Goal: Communication & Community: Ask a question

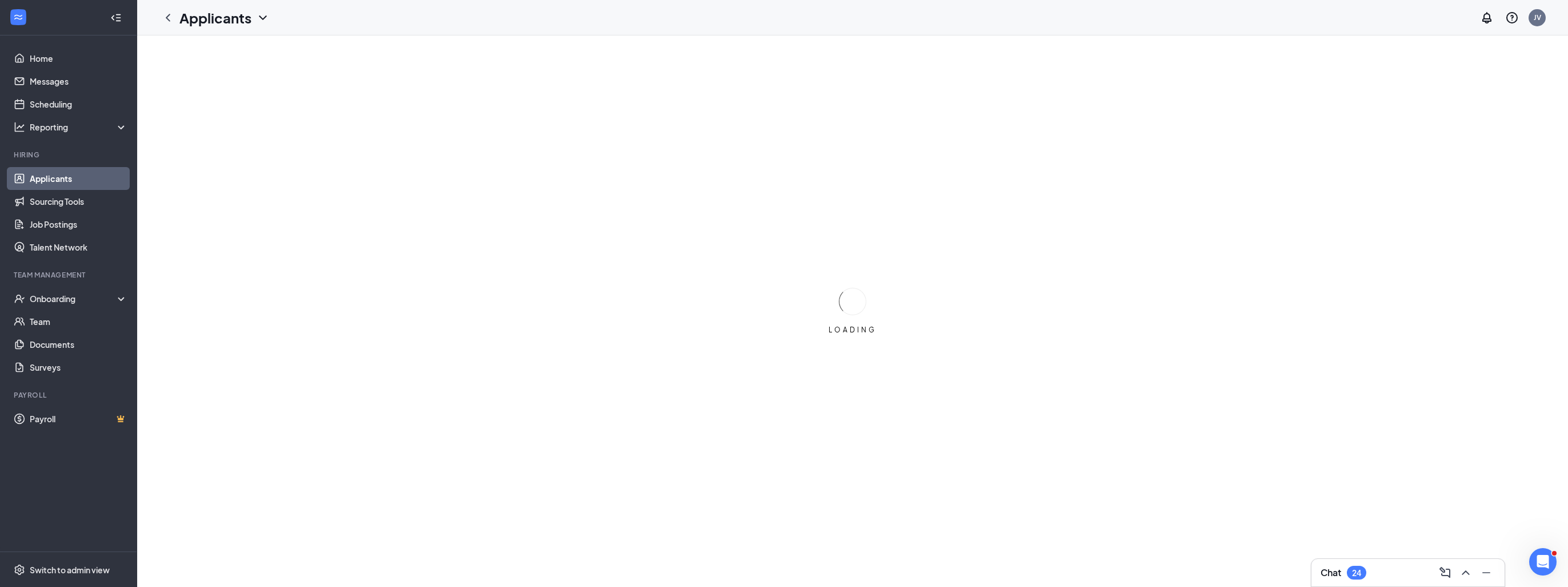
click at [1350, 571] on div "24" at bounding box center [1356, 572] width 19 height 14
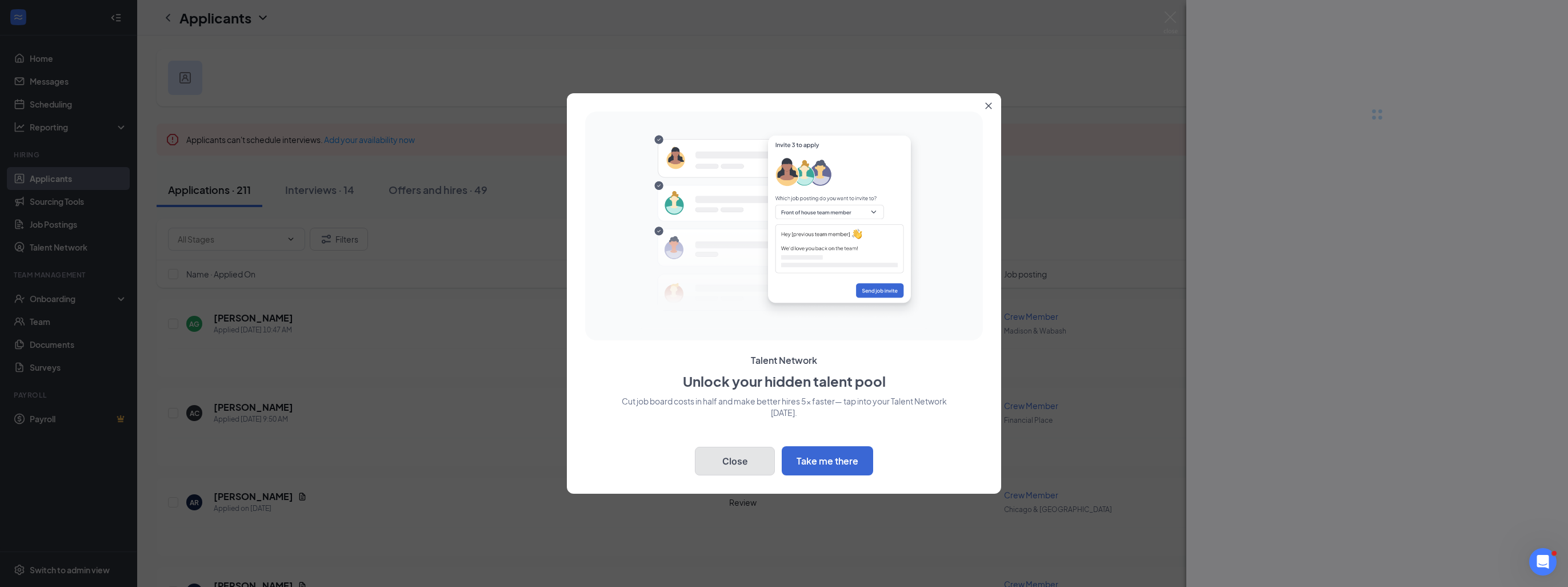
click at [756, 468] on button "Close" at bounding box center [735, 461] width 80 height 28
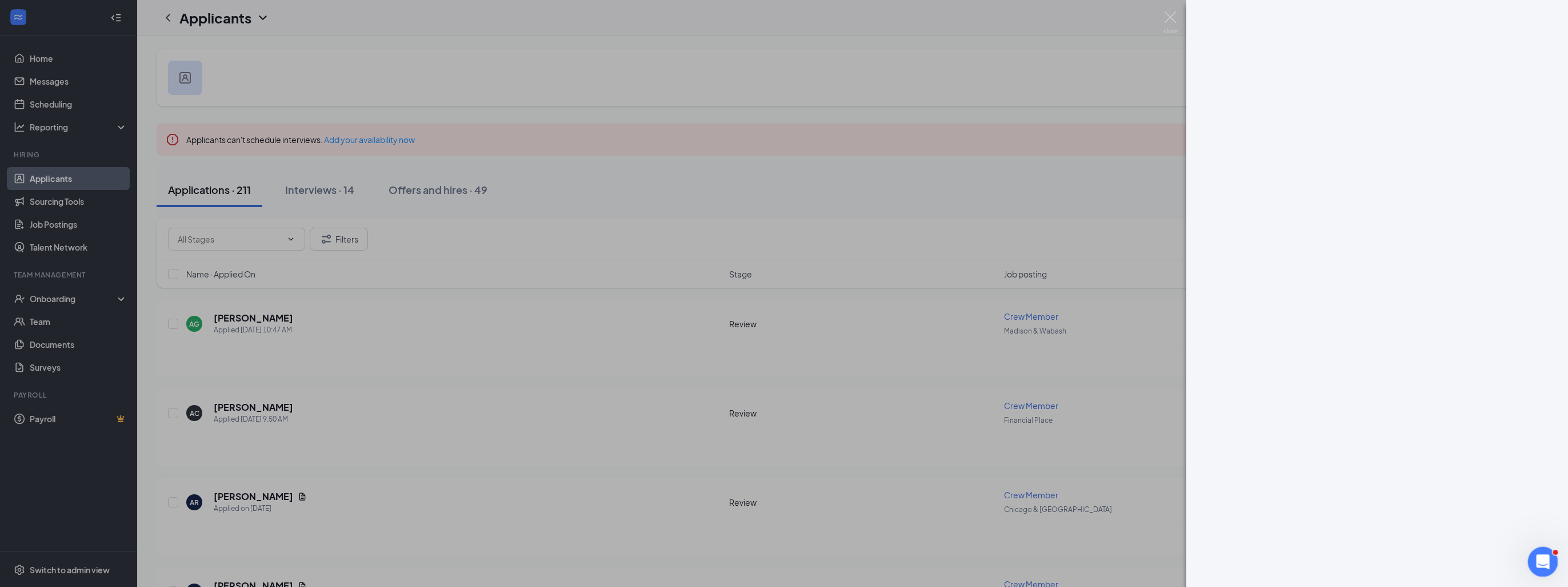
click at [1551, 564] on div "Open Intercom Messenger" at bounding box center [1540, 559] width 38 height 38
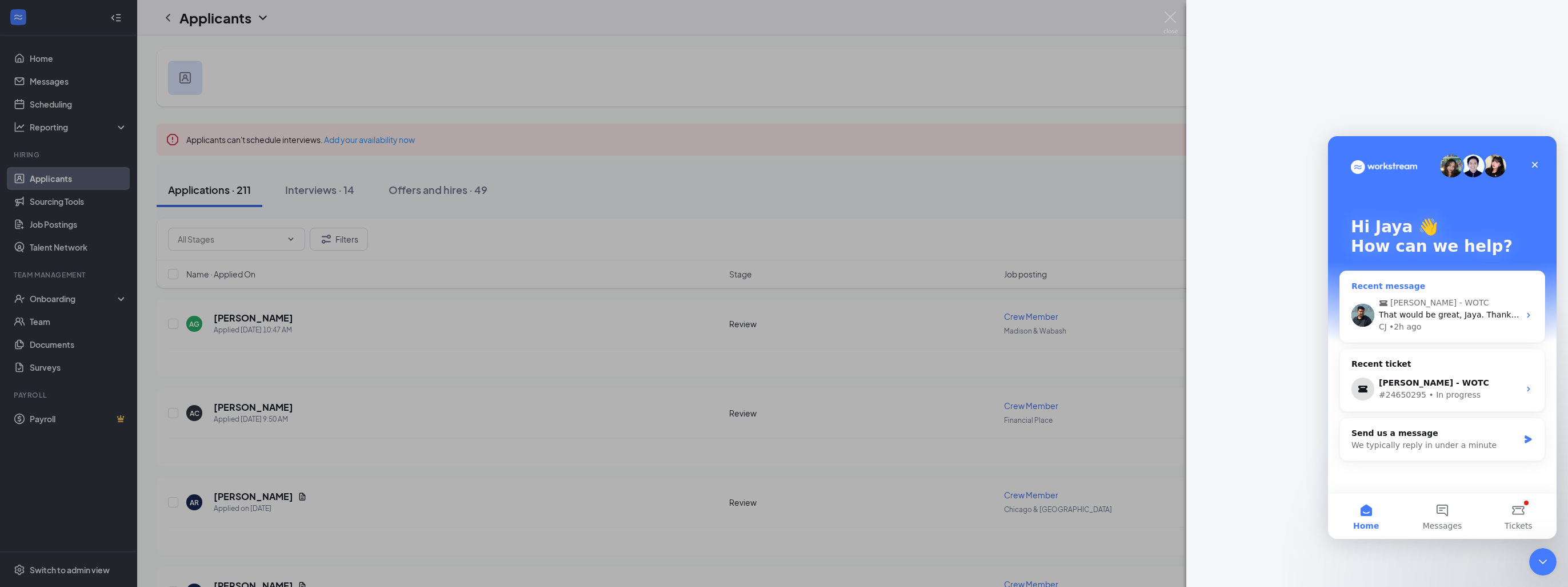
click at [1429, 332] on div "CJ • 2h ago" at bounding box center [1449, 326] width 141 height 12
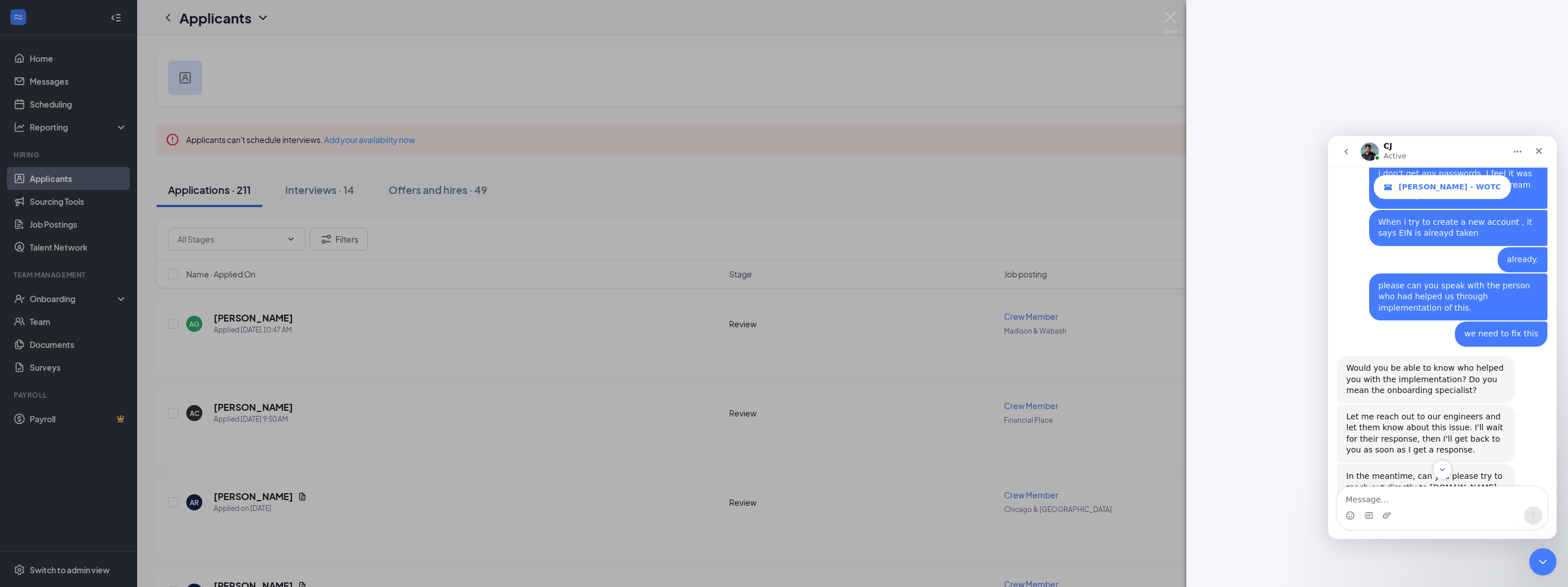
scroll to position [5150, 0]
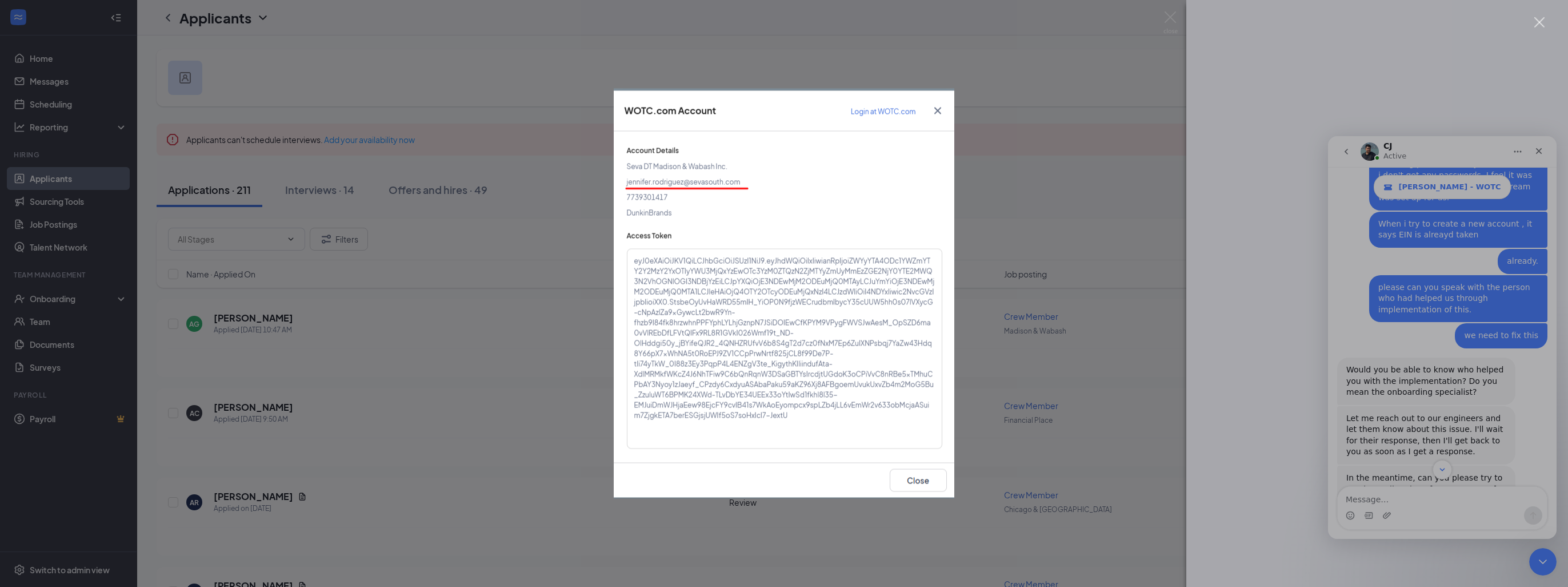
click at [1404, 494] on div "Intercom messenger" at bounding box center [784, 293] width 1568 height 587
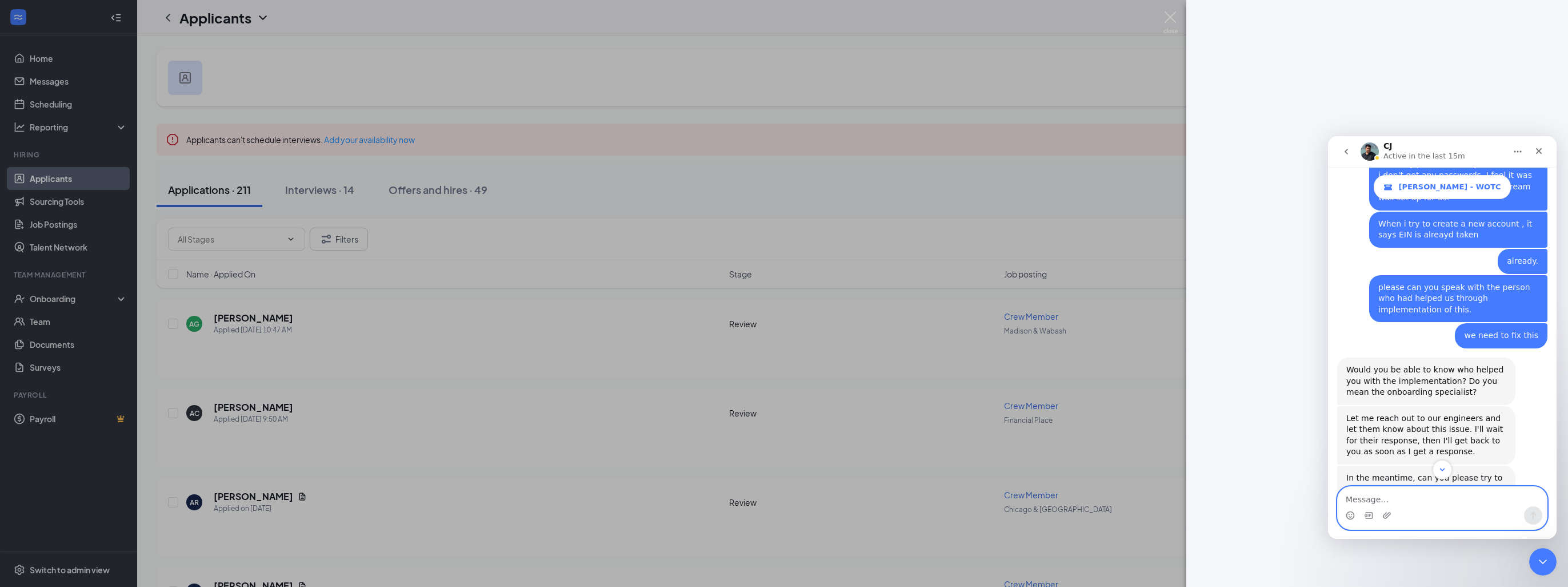
click at [1392, 501] on textarea "Message…" at bounding box center [1442, 496] width 209 height 19
type textarea "Hi I am unable to get to someone at [GEOGRAPHIC_DATA]"
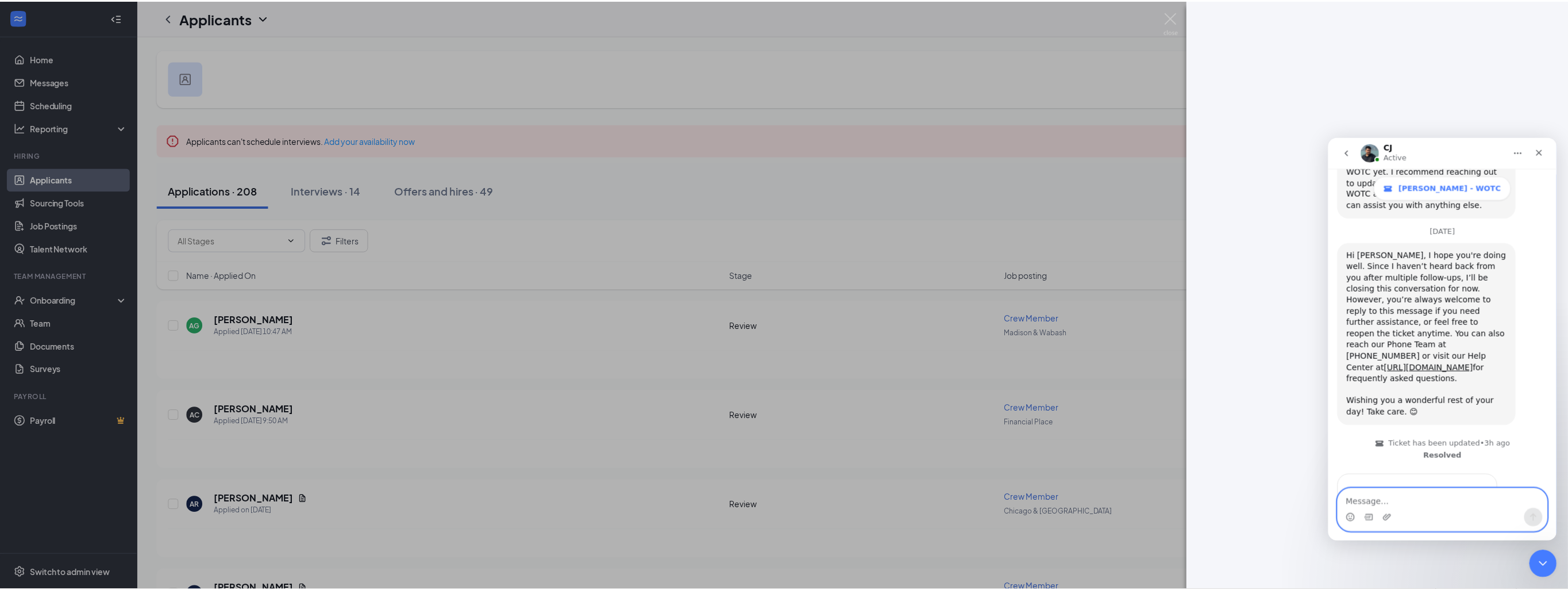
scroll to position [6060, 0]
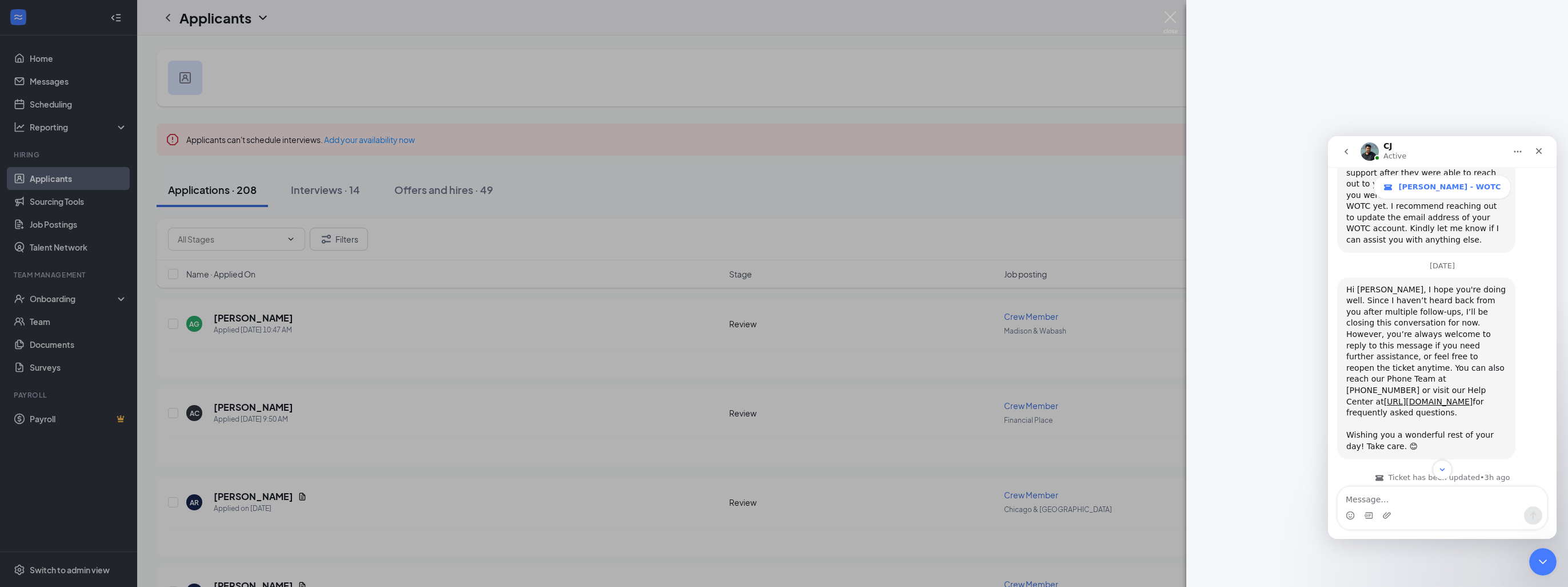
click at [649, 313] on div at bounding box center [784, 293] width 1568 height 587
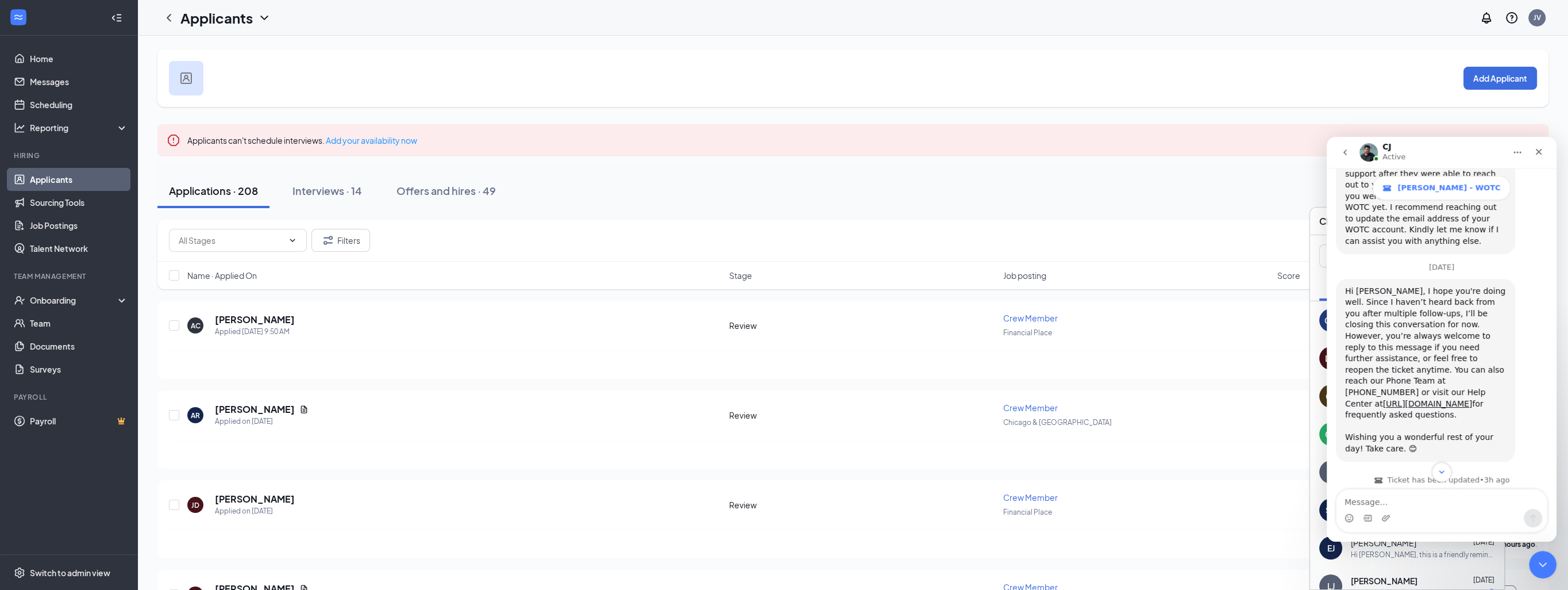
click at [258, 189] on div "Applications · 208" at bounding box center [213, 190] width 89 height 15
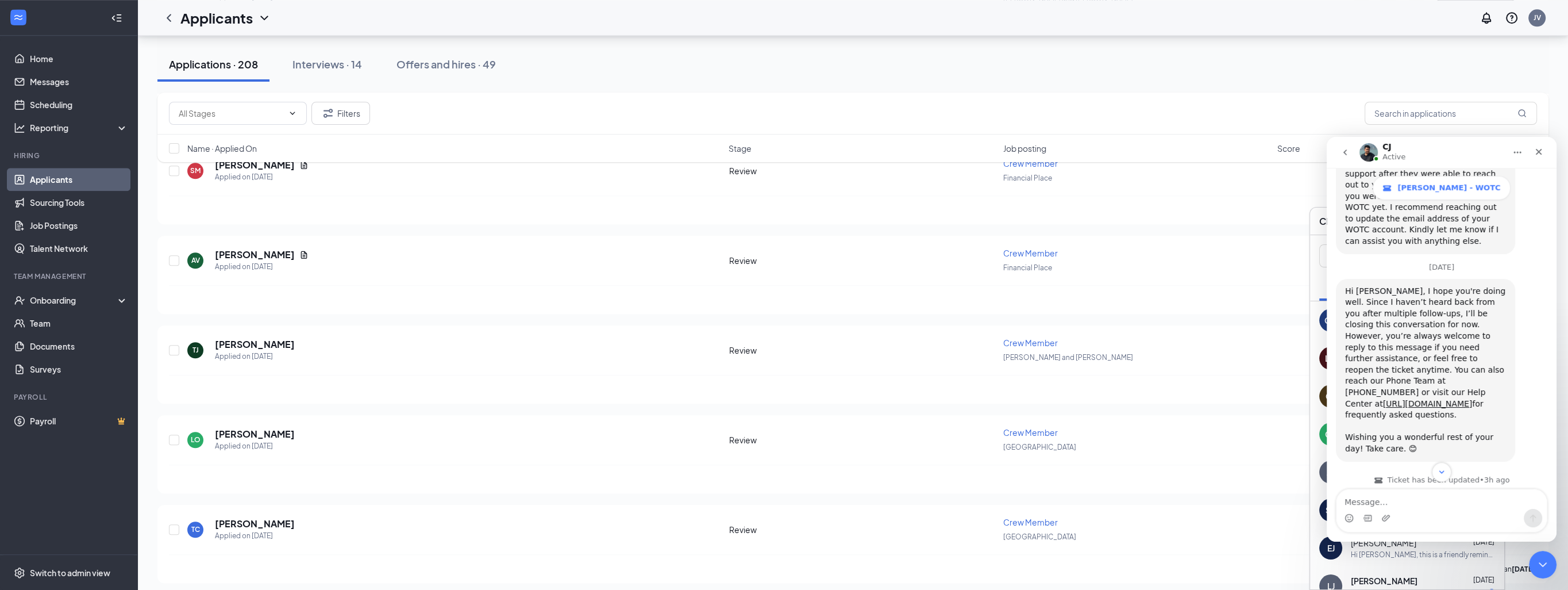
scroll to position [2471, 0]
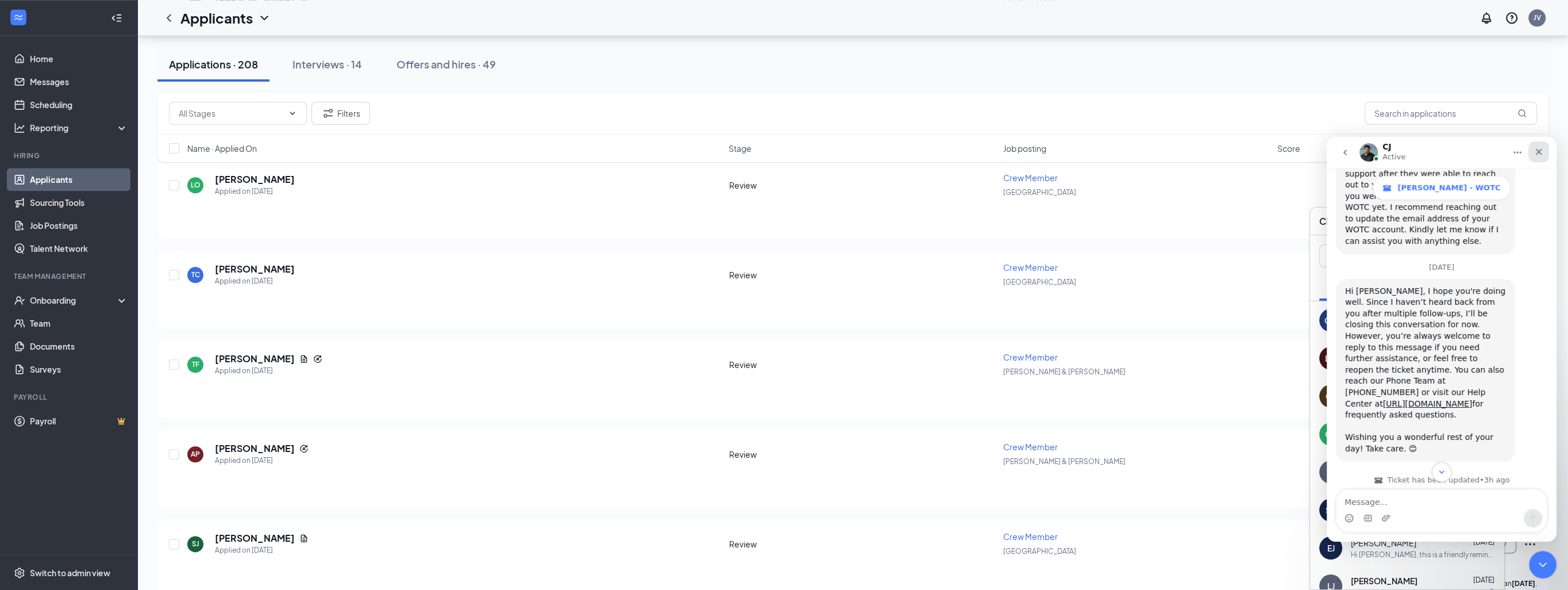
click at [1545, 153] on div "Close" at bounding box center [1538, 151] width 20 height 20
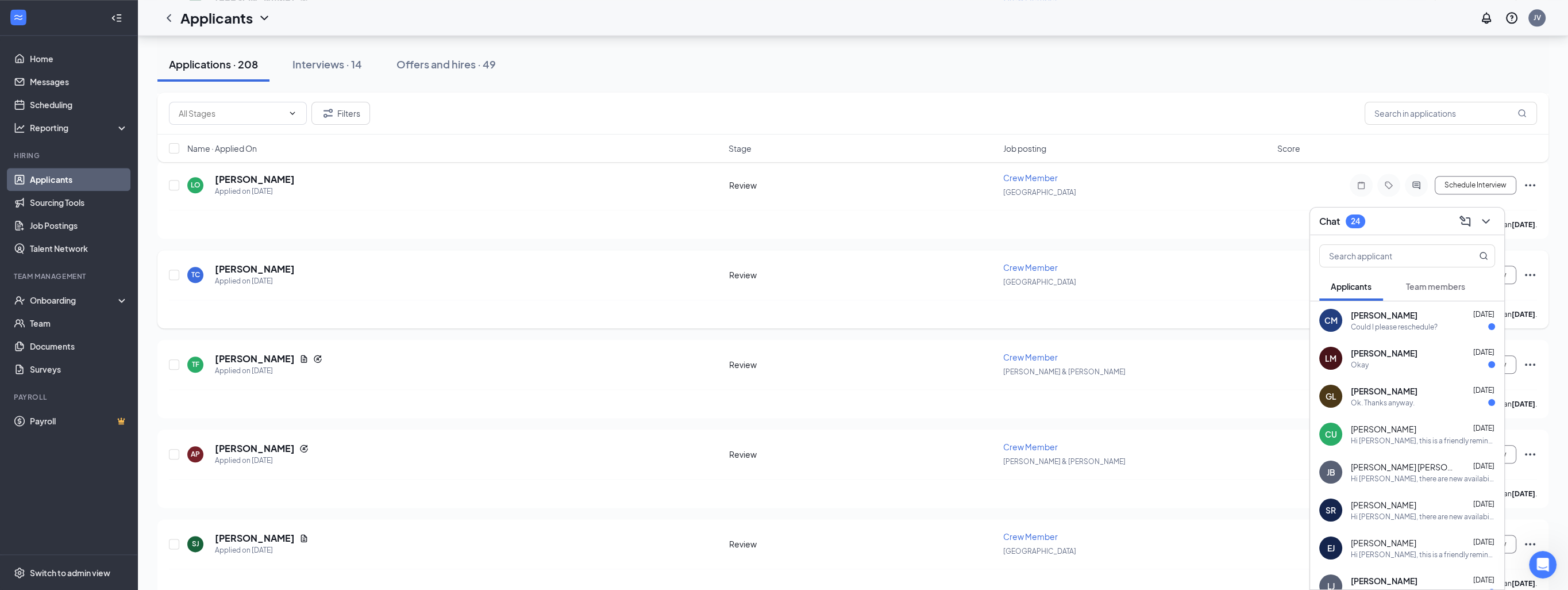
scroll to position [6291, 0]
click at [32, 180] on link "Applicants" at bounding box center [79, 179] width 98 height 23
click at [50, 226] on link "Job Postings" at bounding box center [79, 225] width 98 height 23
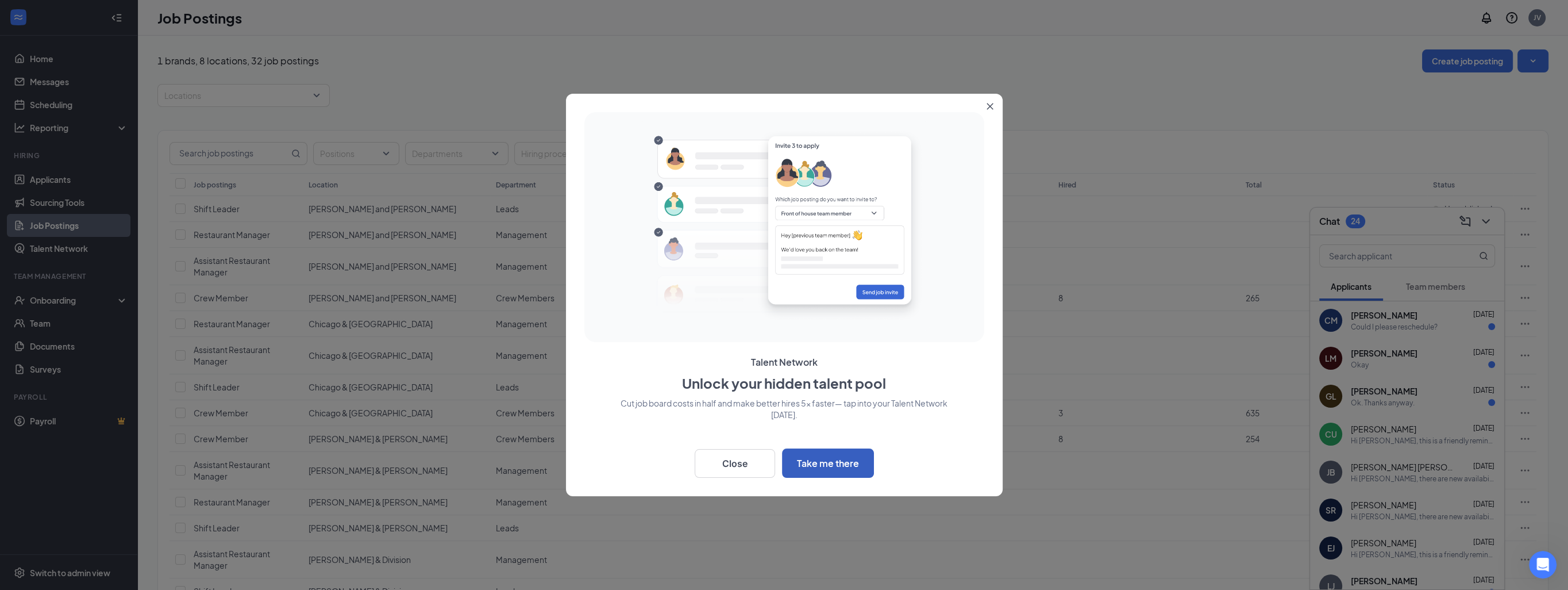
click at [801, 469] on button "Take me there" at bounding box center [828, 463] width 92 height 29
